Goal: Information Seeking & Learning: Learn about a topic

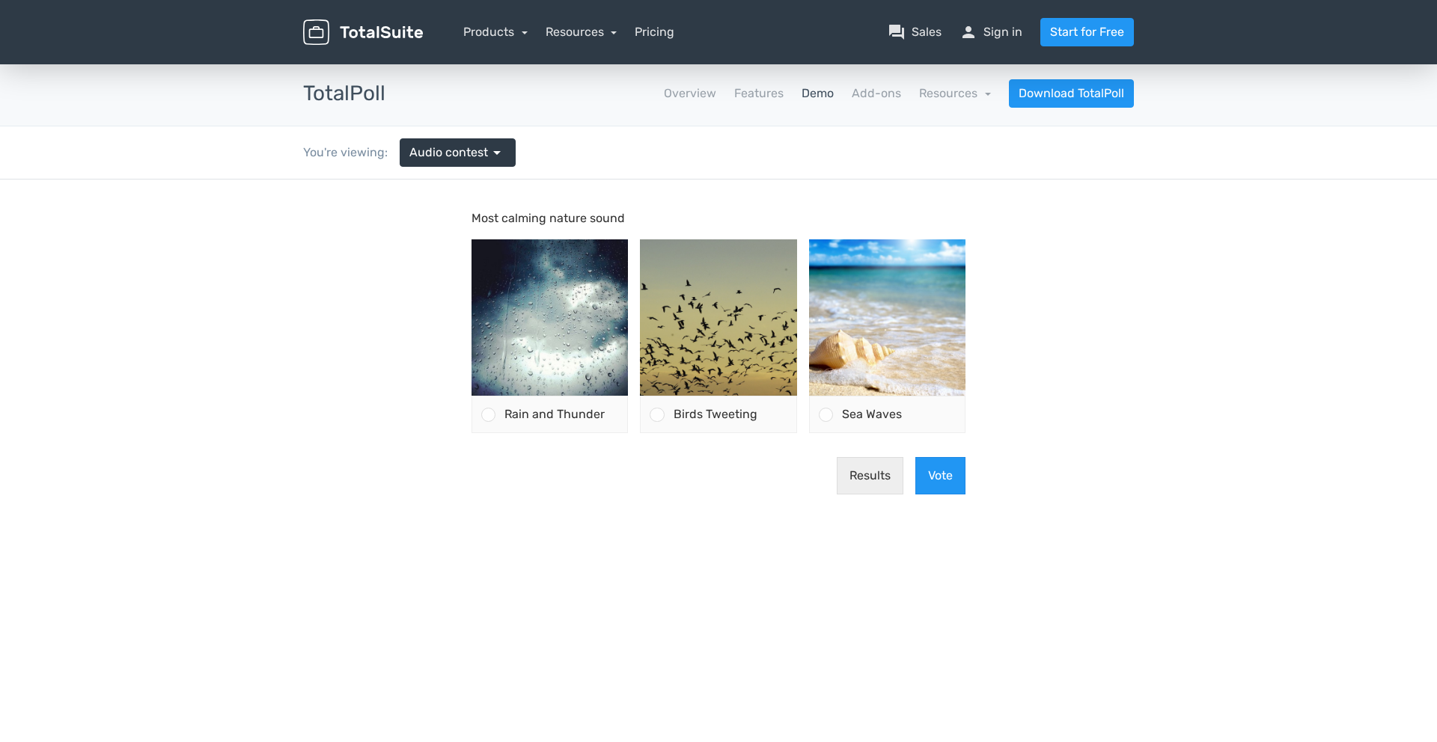
type input "totalsuite"
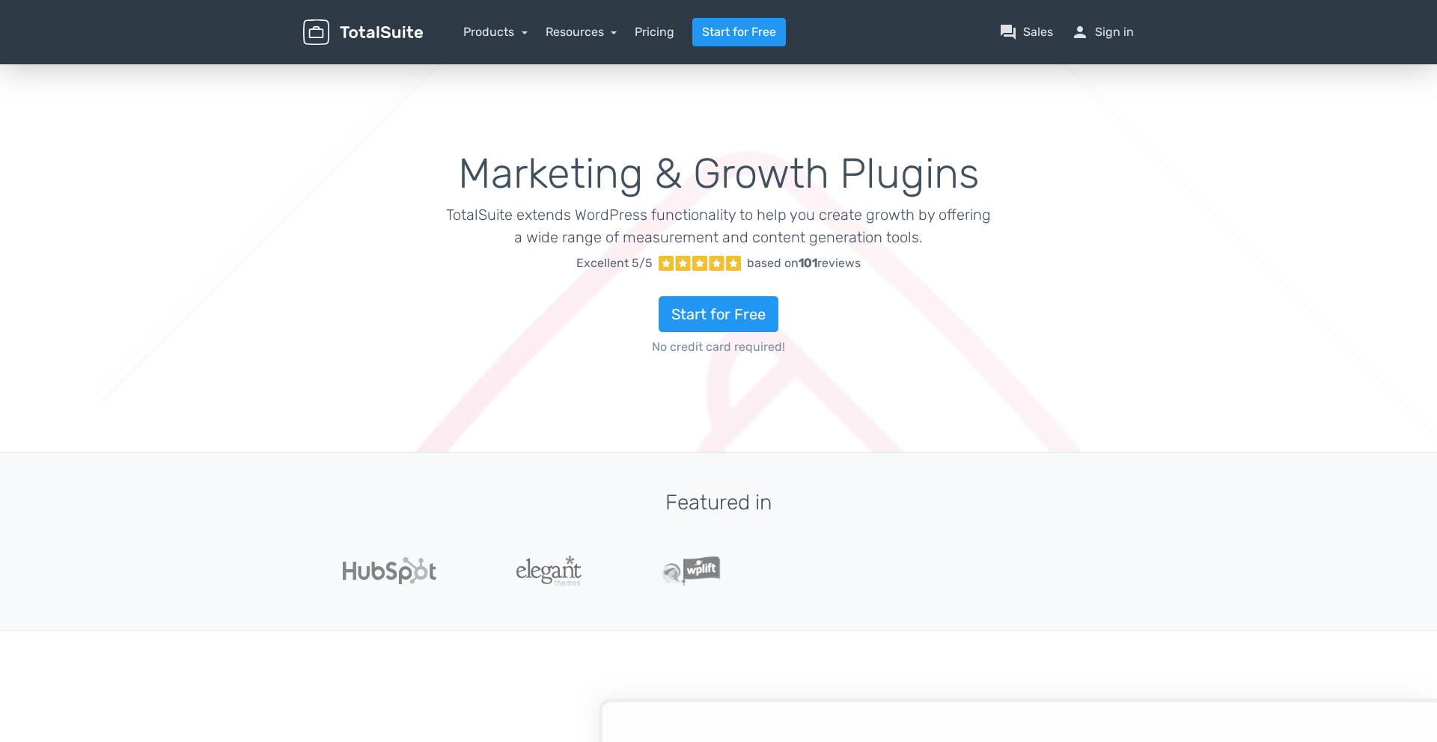
type input "totalsuite"
click at [659, 39] on link "Pricing" at bounding box center [655, 32] width 40 height 18
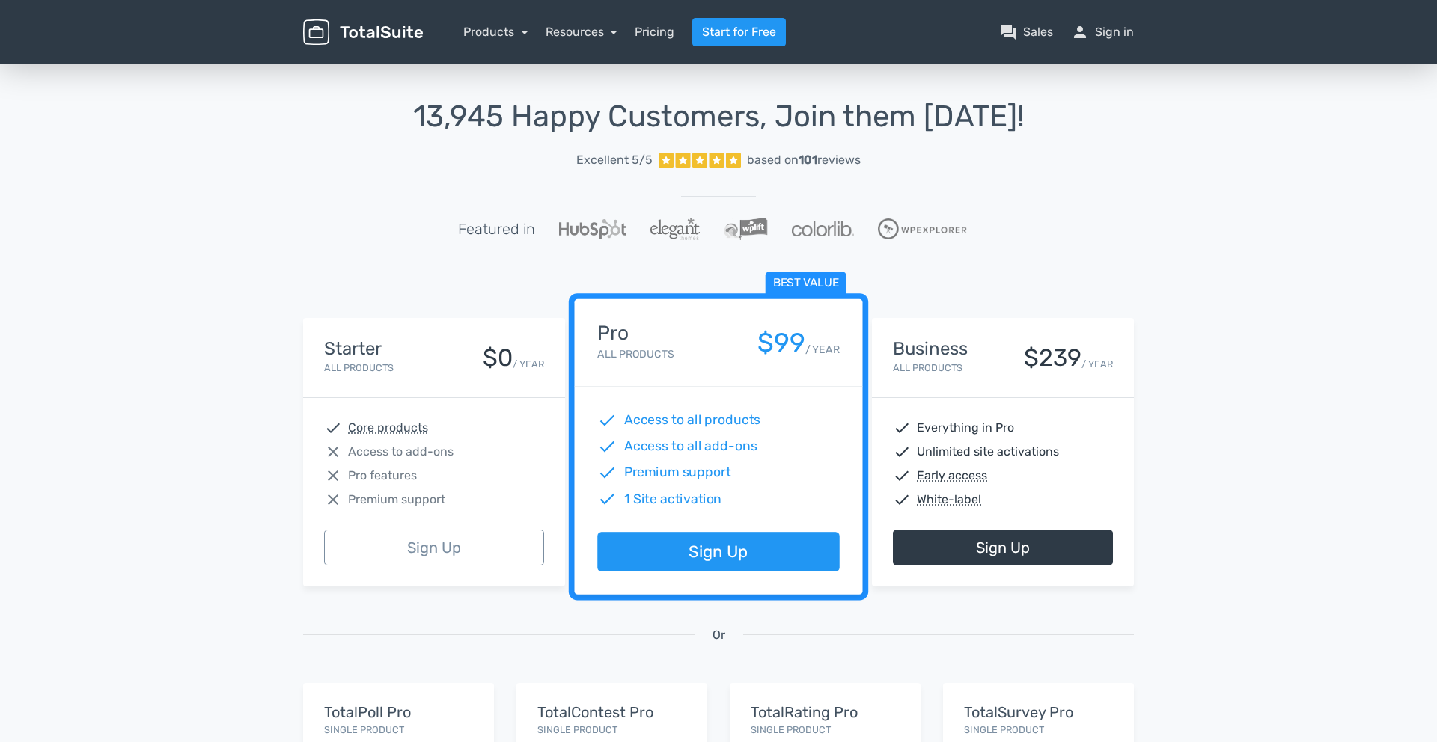
click at [1317, 199] on div "13,945 Happy Customers, Join them Today! Excellent 5/5 based on 101 reviews Fea…" at bounding box center [718, 552] width 1437 height 983
